Goal: Task Accomplishment & Management: Use online tool/utility

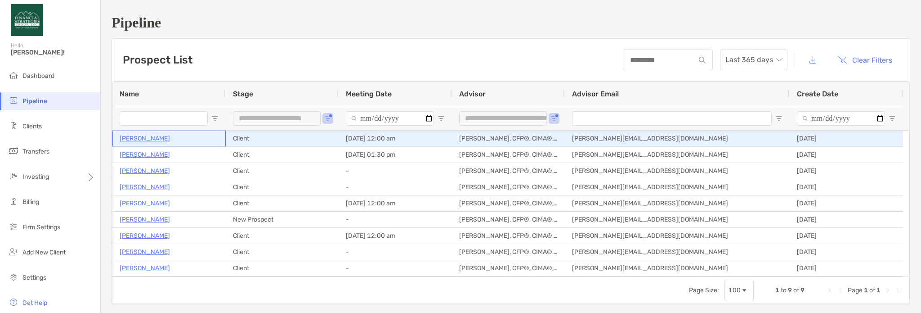
click at [165, 139] on div "[PERSON_NAME]" at bounding box center [169, 138] width 99 height 15
click at [155, 141] on p "[PERSON_NAME]" at bounding box center [145, 138] width 50 height 11
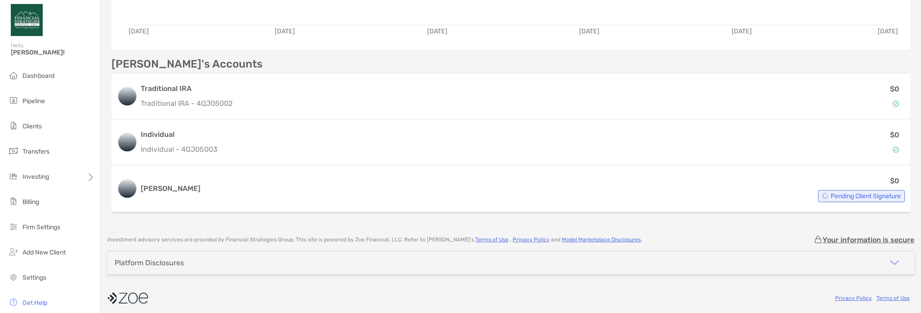
scroll to position [227, 0]
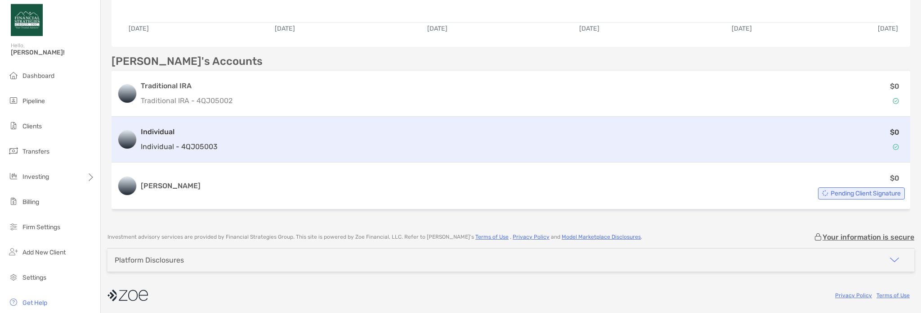
click at [160, 134] on h3 "Individual" at bounding box center [179, 131] width 77 height 11
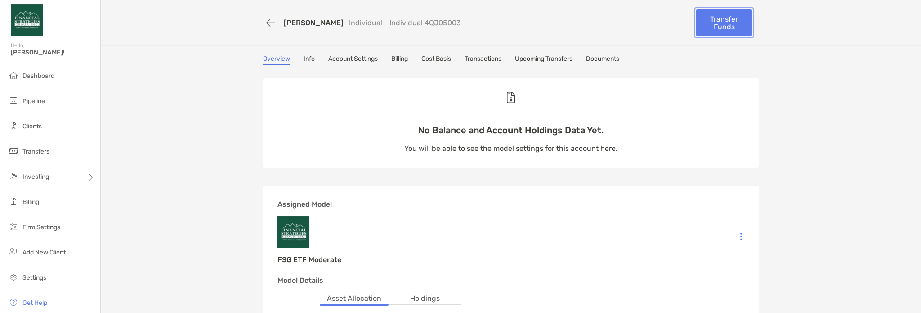
click at [707, 34] on link "Transfer Funds" at bounding box center [724, 22] width 56 height 27
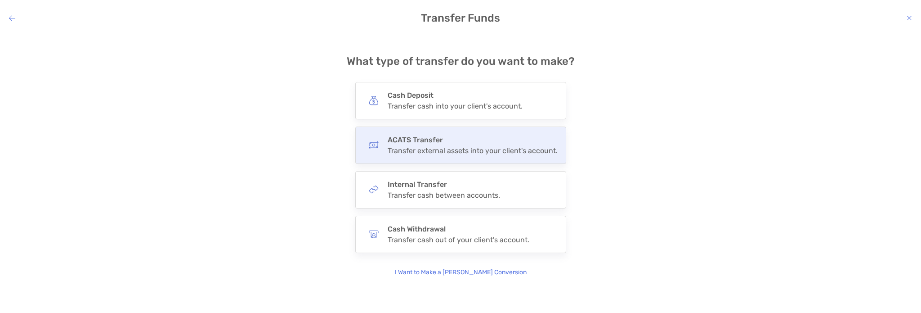
click at [430, 149] on div "Transfer external assets into your client's account." at bounding box center [473, 150] width 170 height 9
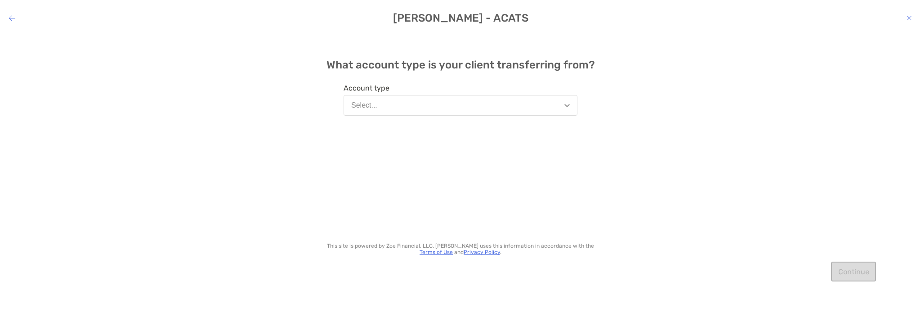
click at [390, 103] on button "Select..." at bounding box center [461, 105] width 234 height 21
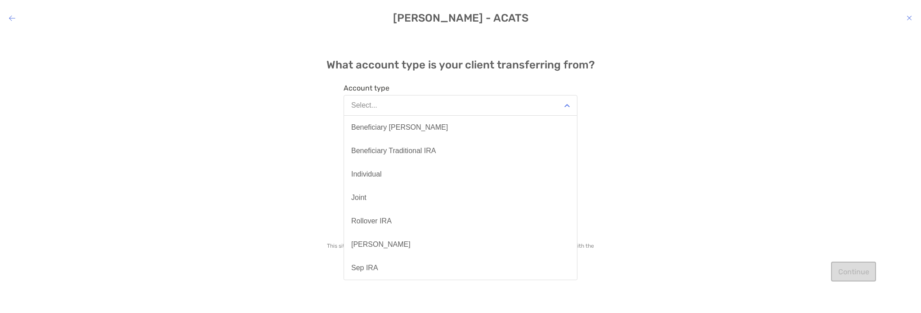
click at [713, 236] on div "What account type is your client transferring from? Account type Select... Bene…" at bounding box center [460, 166] width 921 height 266
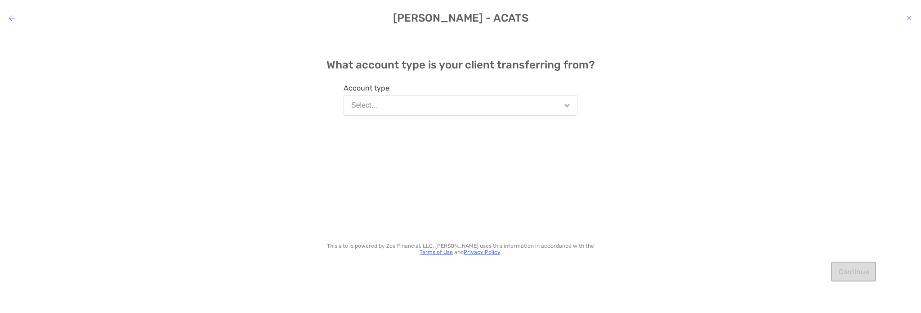
click at [13, 19] on icon "modal" at bounding box center [12, 17] width 6 height 7
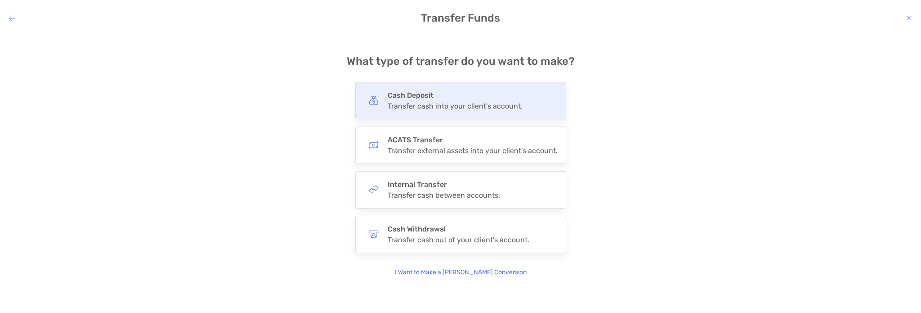
click at [439, 99] on h4 "Cash Deposit" at bounding box center [455, 95] width 135 height 9
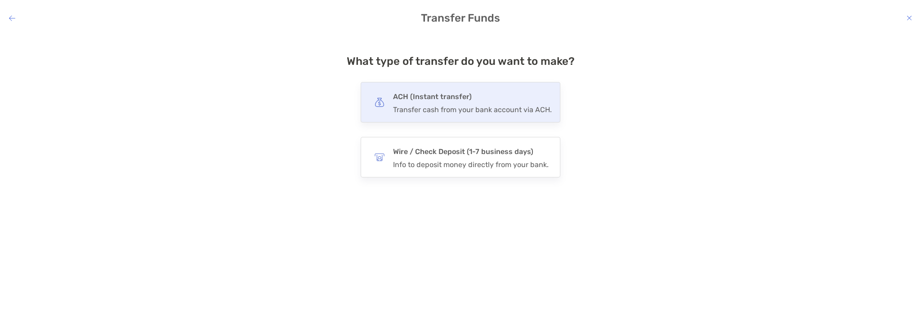
click at [398, 91] on h4 "ACH (Instant transfer)" at bounding box center [472, 96] width 159 height 13
click at [0, 0] on input "***" at bounding box center [0, 0] width 0 height 0
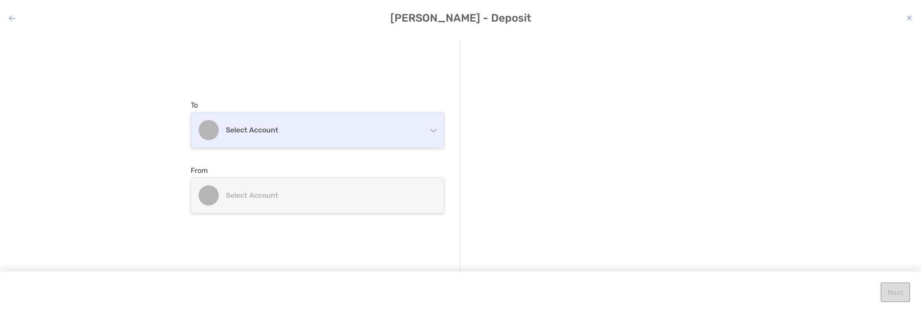
click at [343, 135] on div "Select account" at bounding box center [317, 129] width 253 height 35
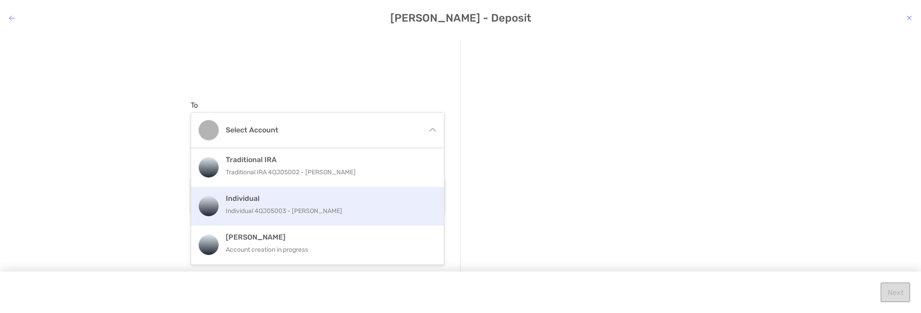
click at [310, 203] on div "Individual Individual 4QJ05003 - Terrance Haws" at bounding box center [327, 206] width 203 height 24
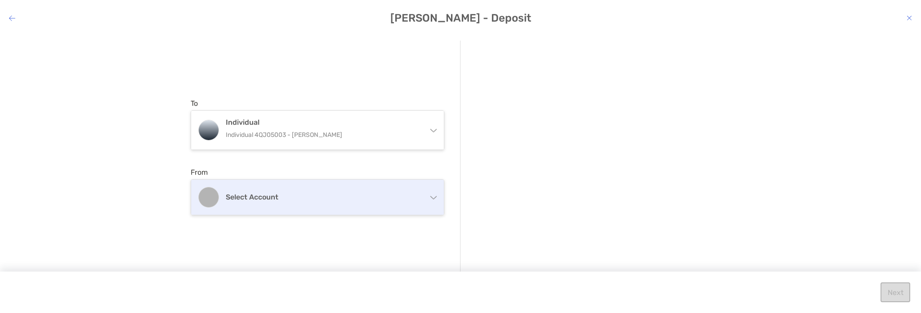
click at [224, 185] on div "Select account" at bounding box center [317, 197] width 253 height 35
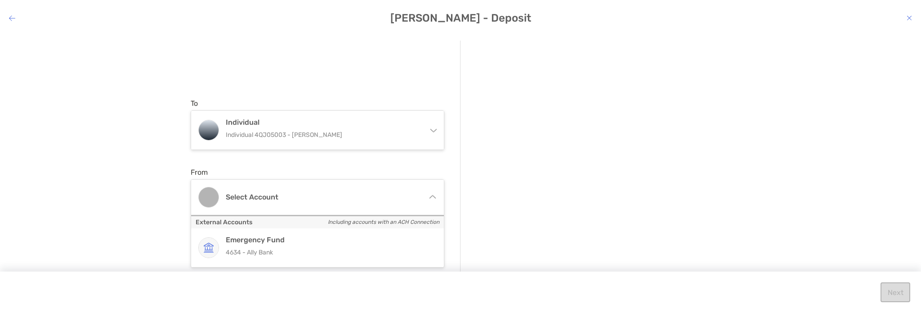
click at [130, 193] on div "To Individual Individual 4QJ05003 - Terrance Haws Traditional IRA Traditional I…" at bounding box center [460, 166] width 921 height 266
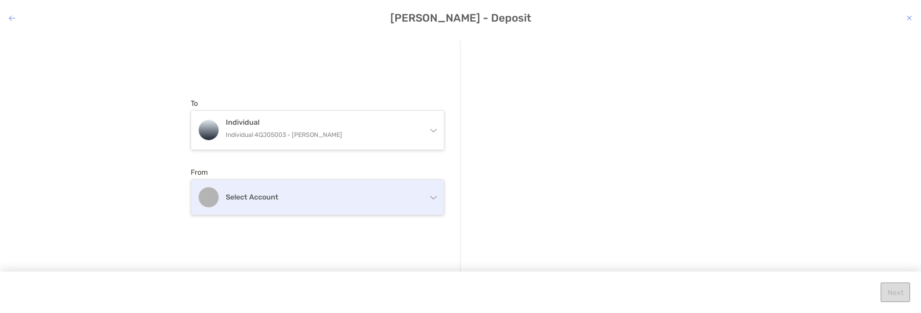
click at [367, 200] on h4 "Select account" at bounding box center [323, 197] width 194 height 9
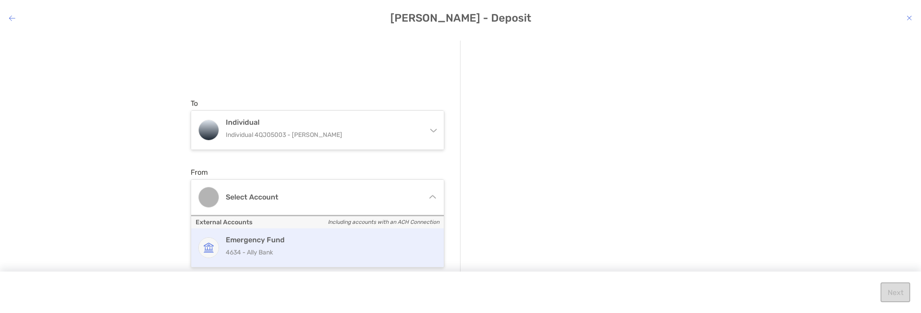
click at [329, 241] on h4 "Emergency Fund" at bounding box center [327, 239] width 203 height 9
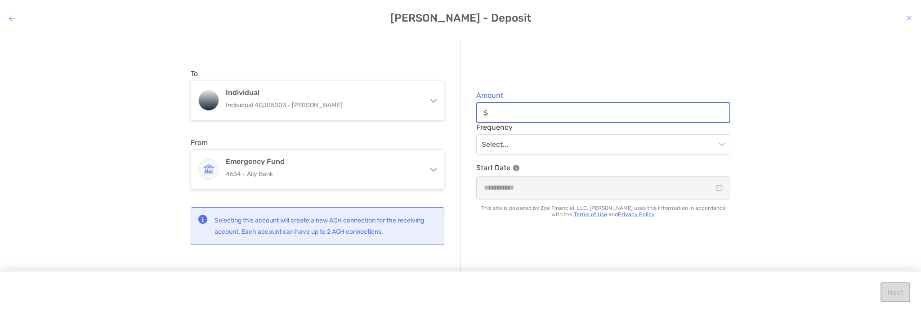
click at [576, 113] on input "Amount" at bounding box center [611, 113] width 238 height 8
type input "*******"
click at [569, 148] on input "modal" at bounding box center [599, 145] width 234 height 20
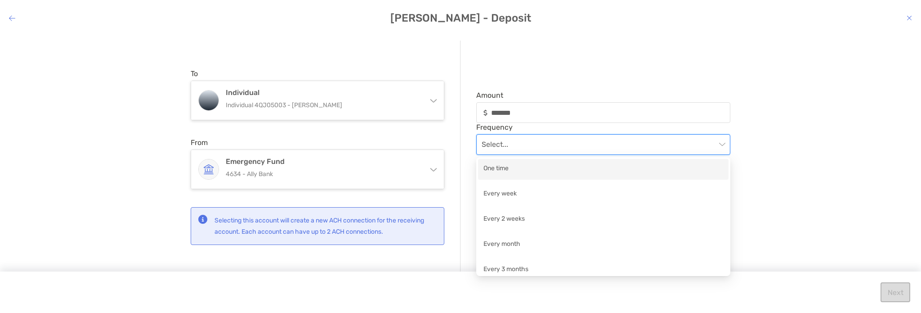
click at [561, 171] on div "One time" at bounding box center [604, 168] width 240 height 11
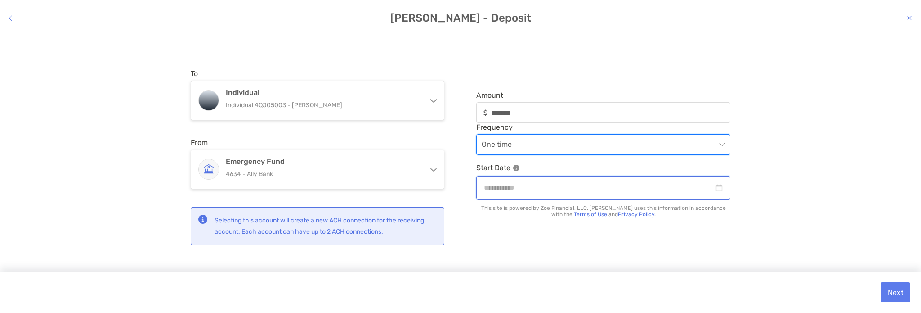
click at [651, 189] on input "modal" at bounding box center [599, 187] width 230 height 11
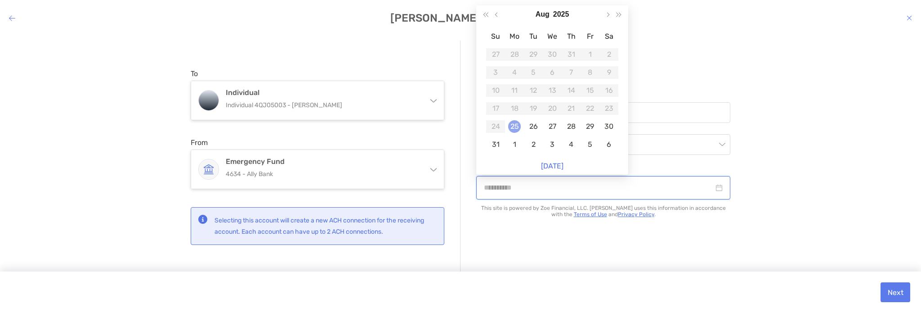
type input "**********"
click at [509, 126] on div "25" at bounding box center [514, 126] width 13 height 13
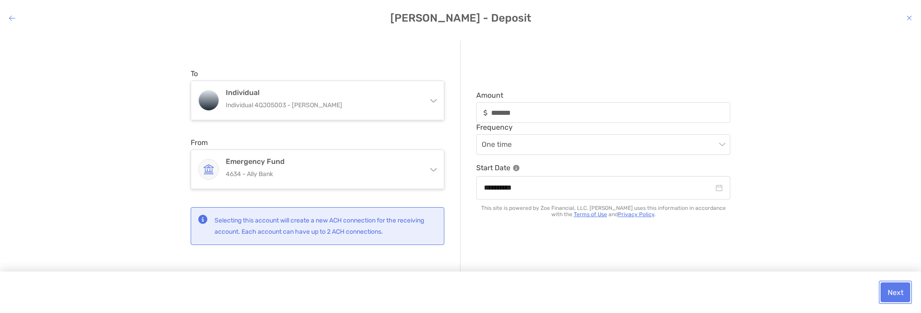
click at [906, 296] on button "Next" at bounding box center [896, 292] width 30 height 20
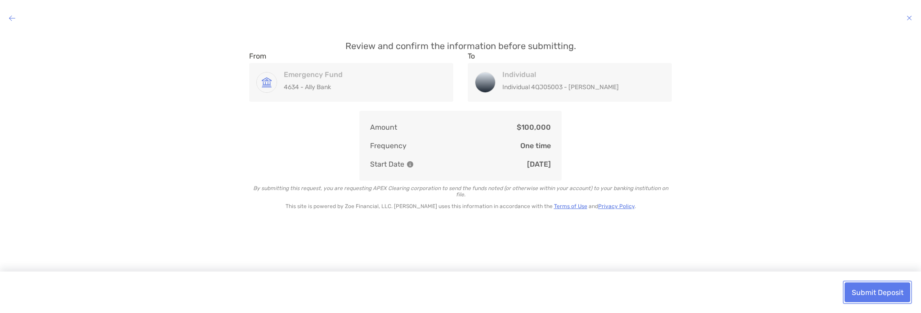
click at [901, 297] on button "Submit Deposit" at bounding box center [878, 292] width 66 height 20
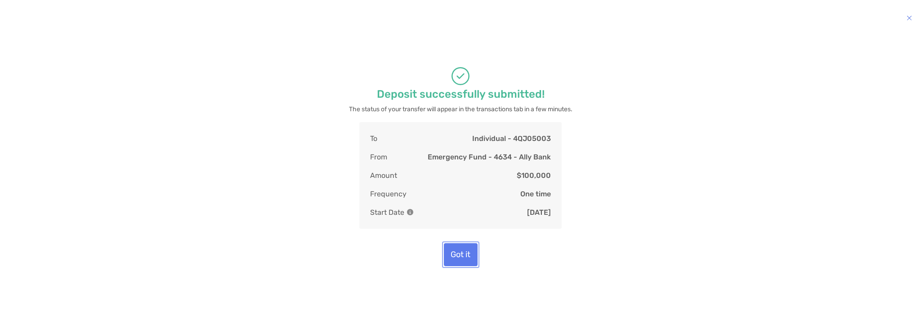
click at [461, 255] on button "Got it" at bounding box center [461, 254] width 34 height 23
